Goal: Register for event/course

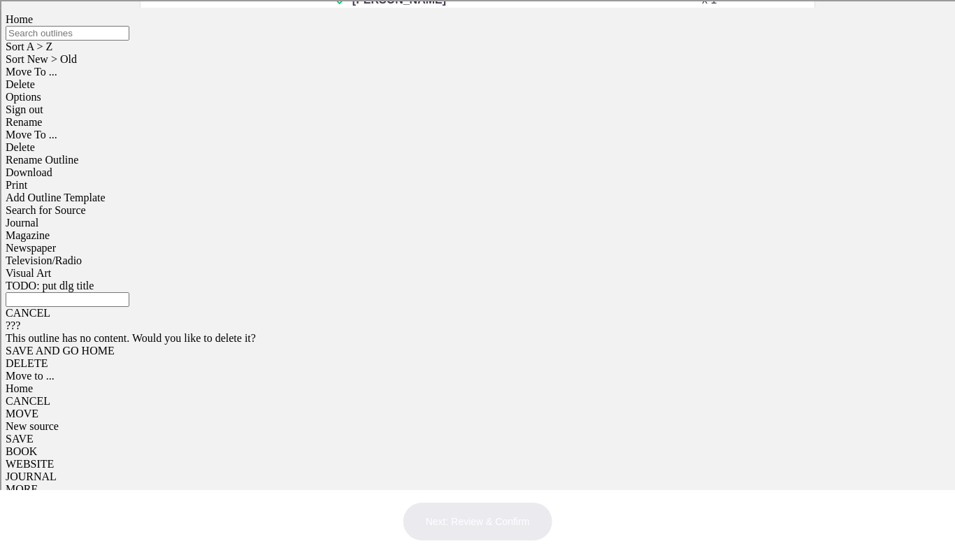
scroll to position [543, 0]
type input "1"
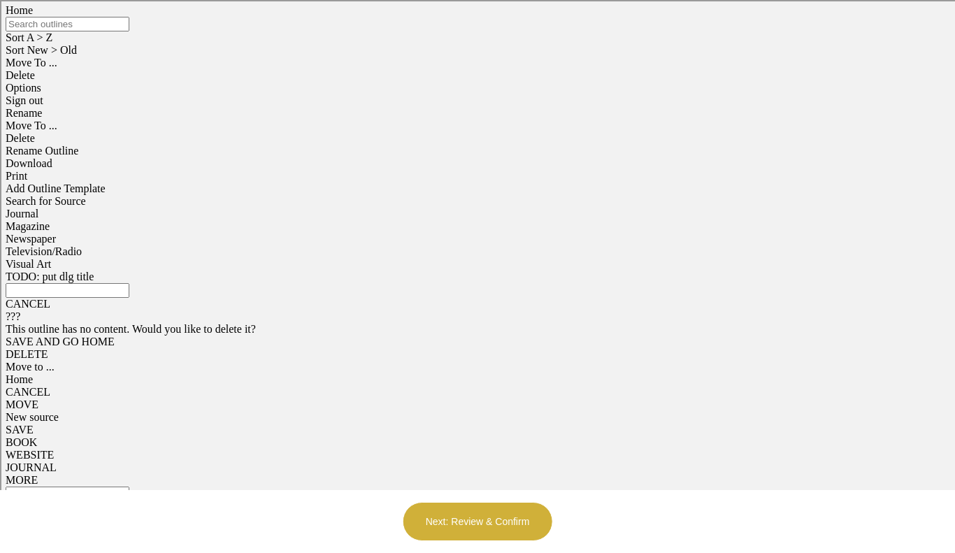
scroll to position [609, 0]
click at [510, 518] on button "Next: Review & Confirm" at bounding box center [478, 521] width 150 height 39
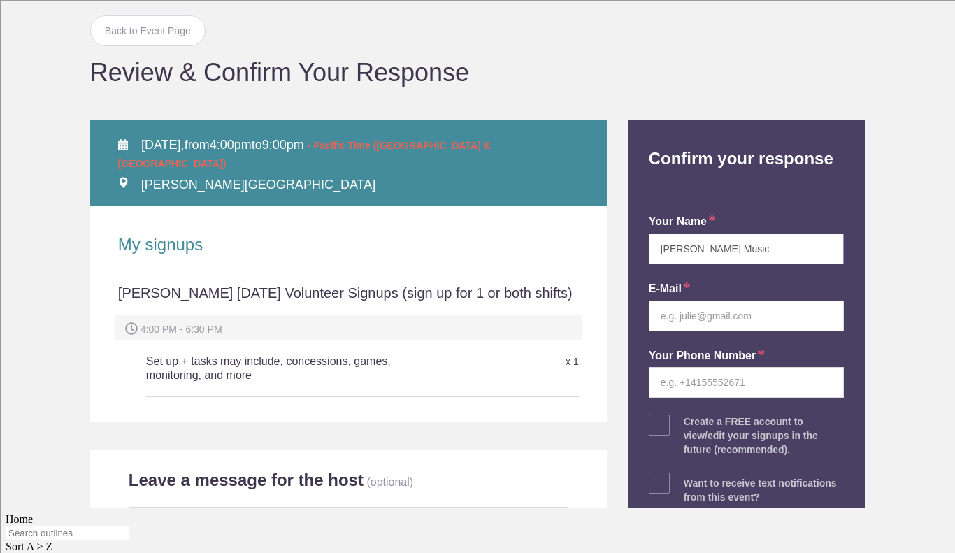
scroll to position [120, 0]
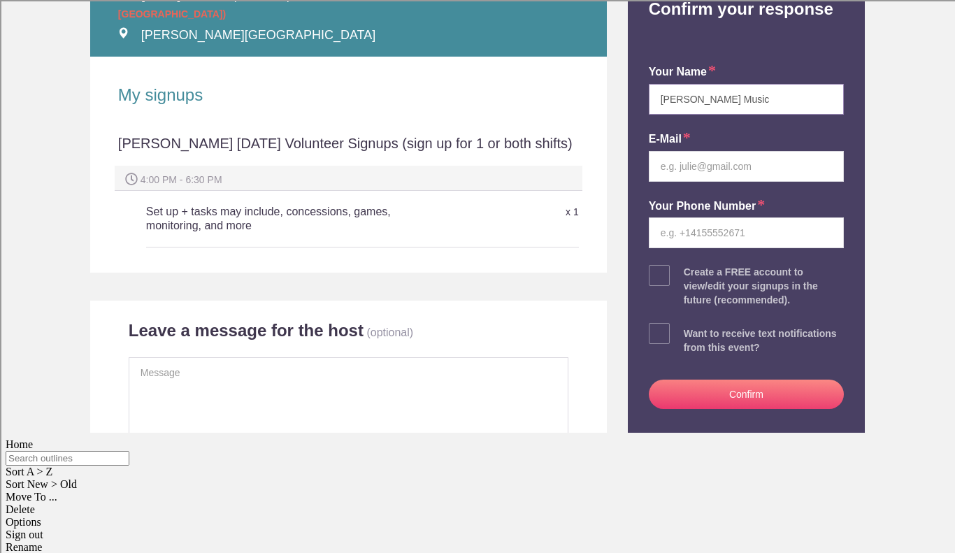
type input "[PERSON_NAME] Music"
click at [777, 182] on input "email" at bounding box center [746, 166] width 195 height 31
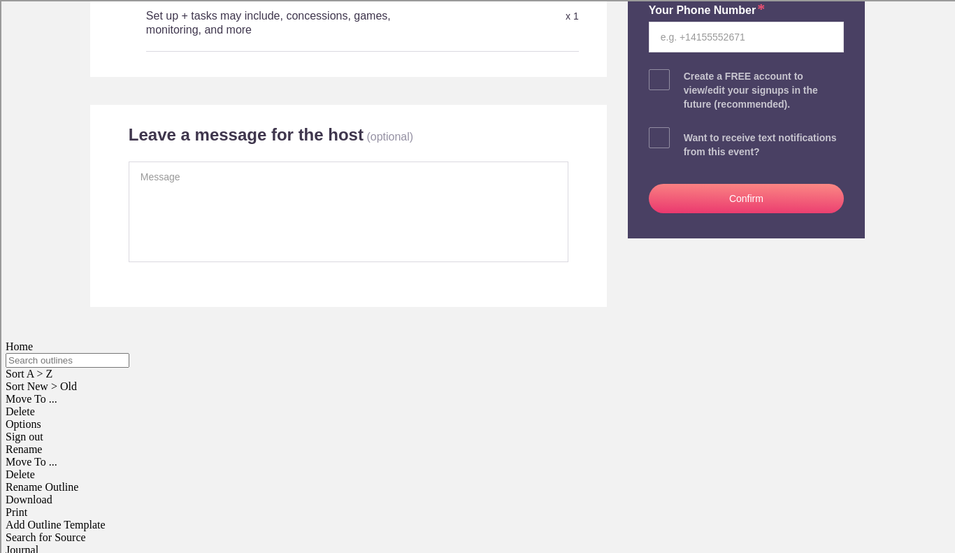
scroll to position [209, 0]
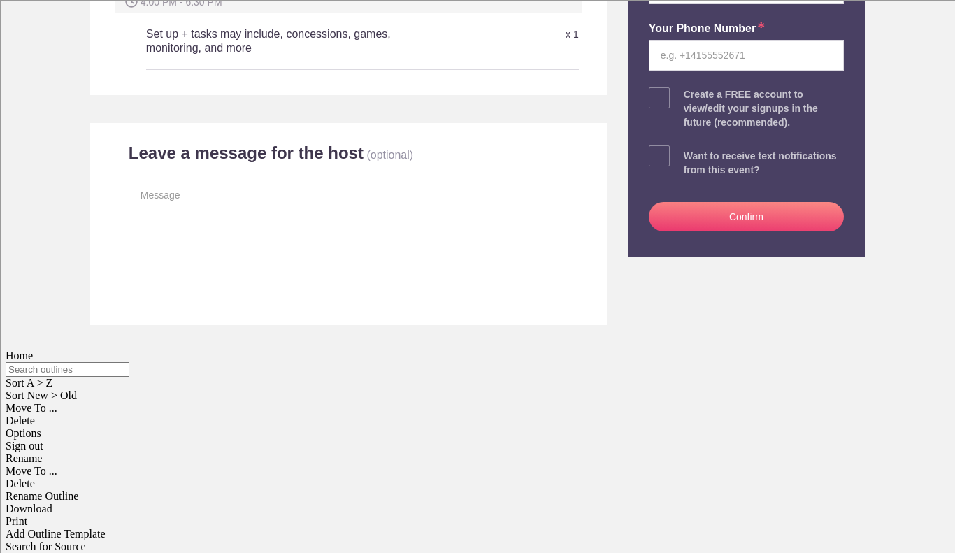
click at [245, 280] on textarea at bounding box center [349, 230] width 440 height 101
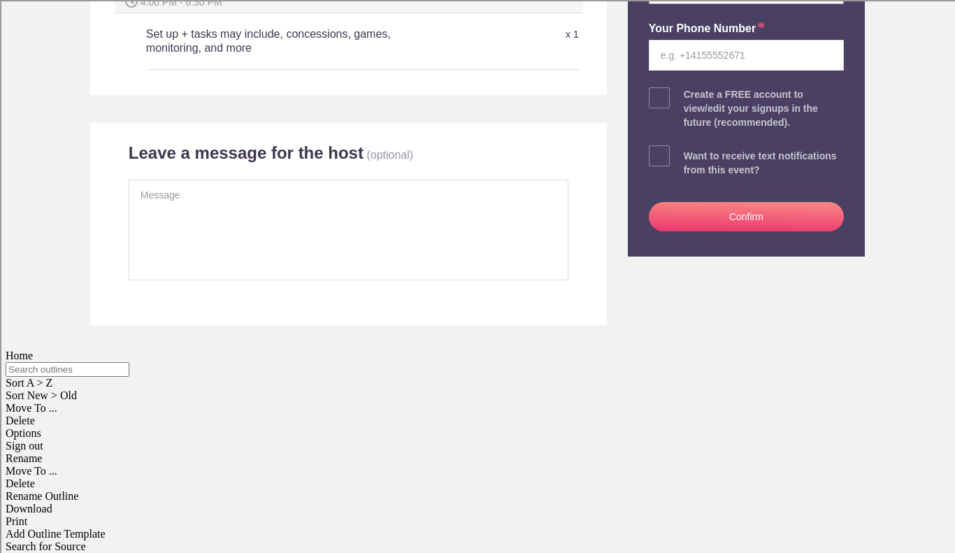
type input "[EMAIL_ADDRESS][DOMAIN_NAME]"
click at [707, 71] on input "tel" at bounding box center [746, 55] width 195 height 31
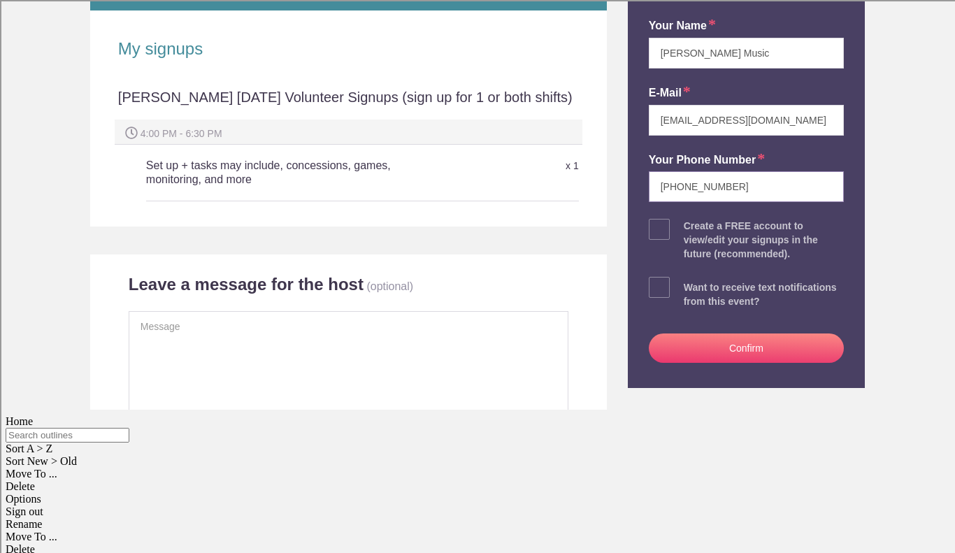
scroll to position [152, 0]
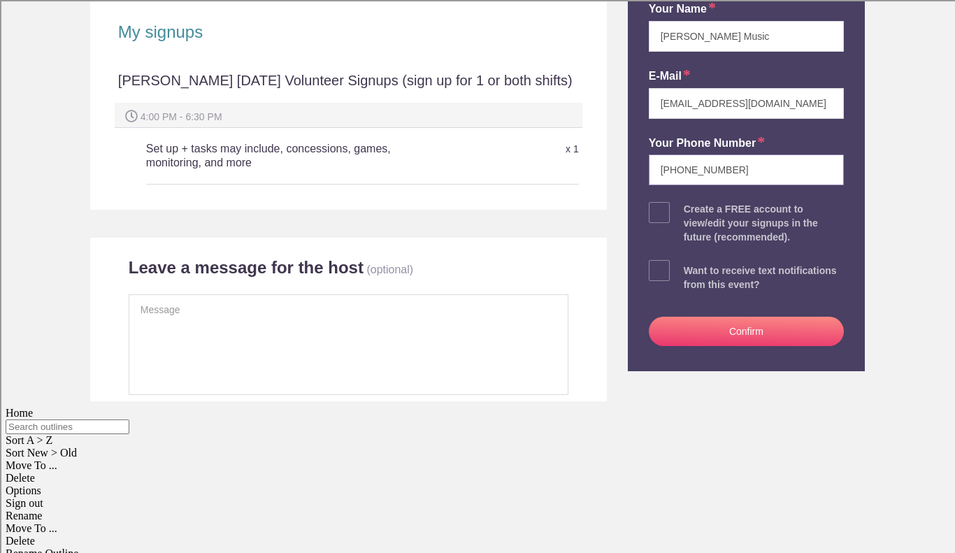
type input "[PHONE_NUMBER]"
